Goal: Navigation & Orientation: Find specific page/section

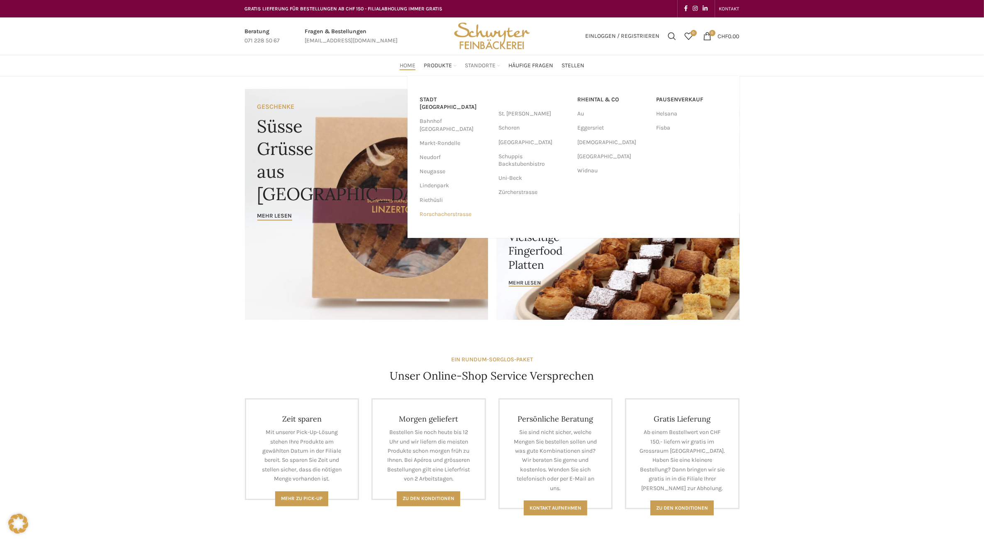
click at [441, 207] on link "Rorschacherstrasse" at bounding box center [455, 214] width 71 height 14
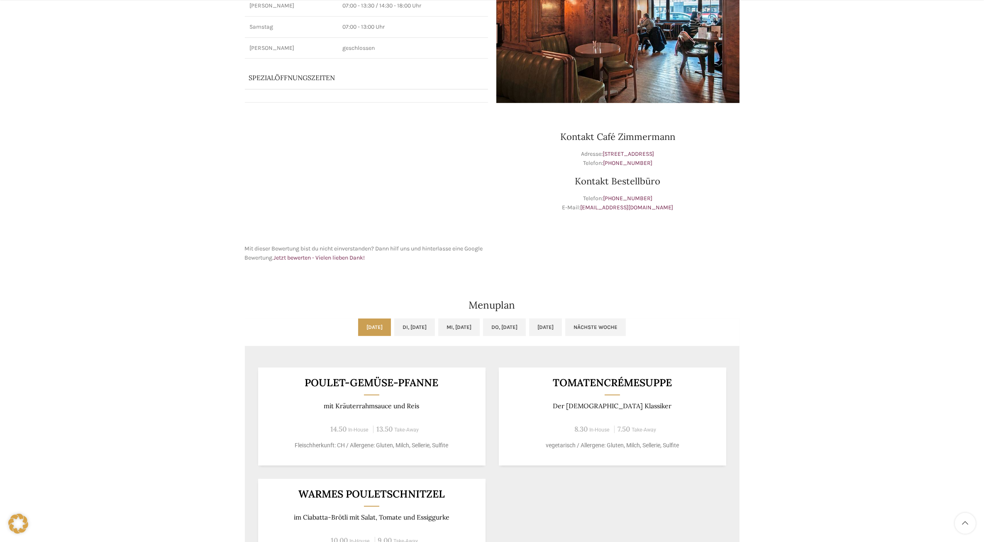
scroll to position [208, 0]
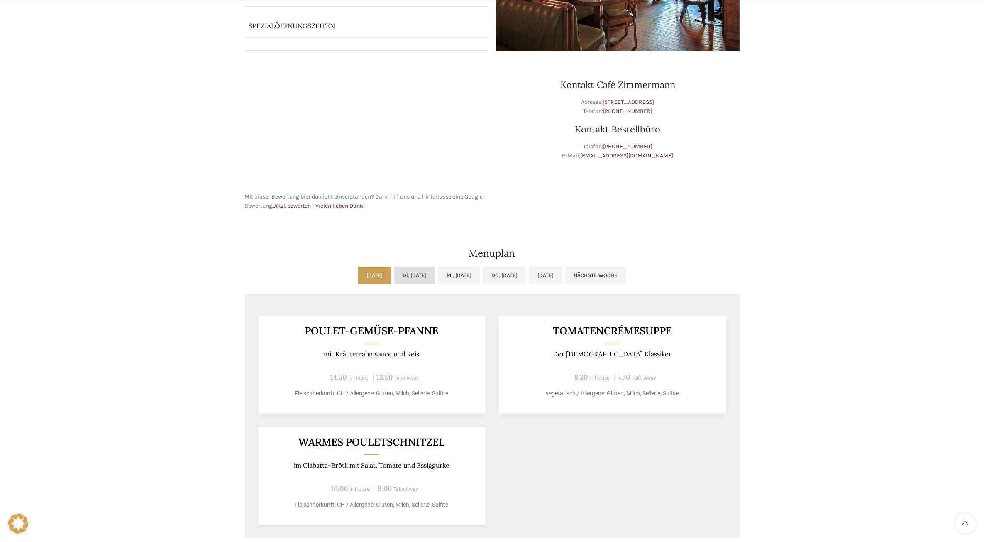
click at [408, 273] on link "Di, [DATE]" at bounding box center [414, 274] width 41 height 17
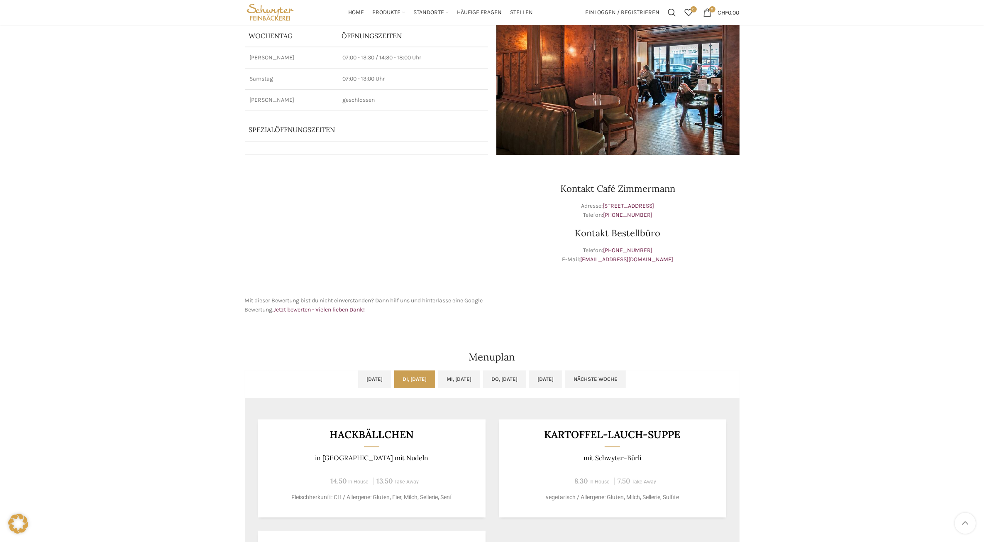
scroll to position [0, 0]
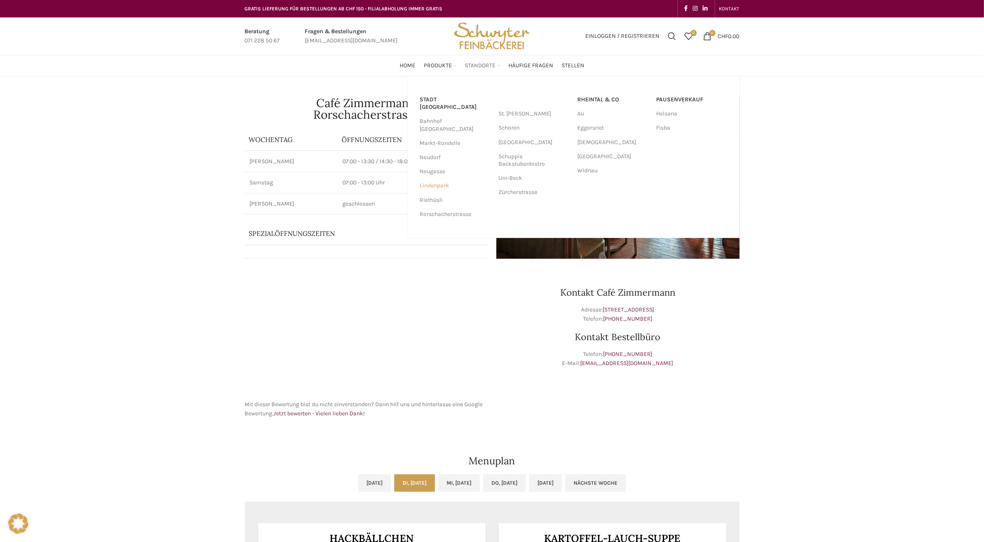
click at [445, 178] on link "Lindenpark" at bounding box center [455, 185] width 71 height 14
